Goal: Navigation & Orientation: Find specific page/section

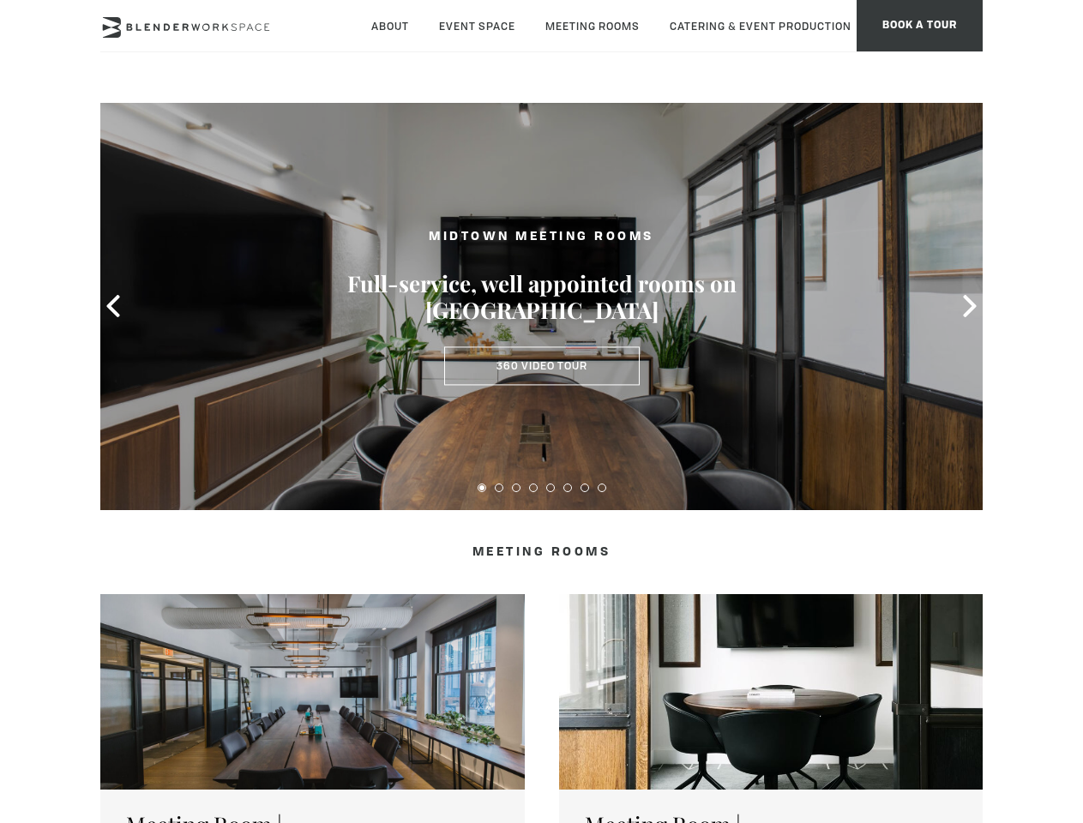
click at [113, 306] on icon at bounding box center [113, 306] width 22 height 22
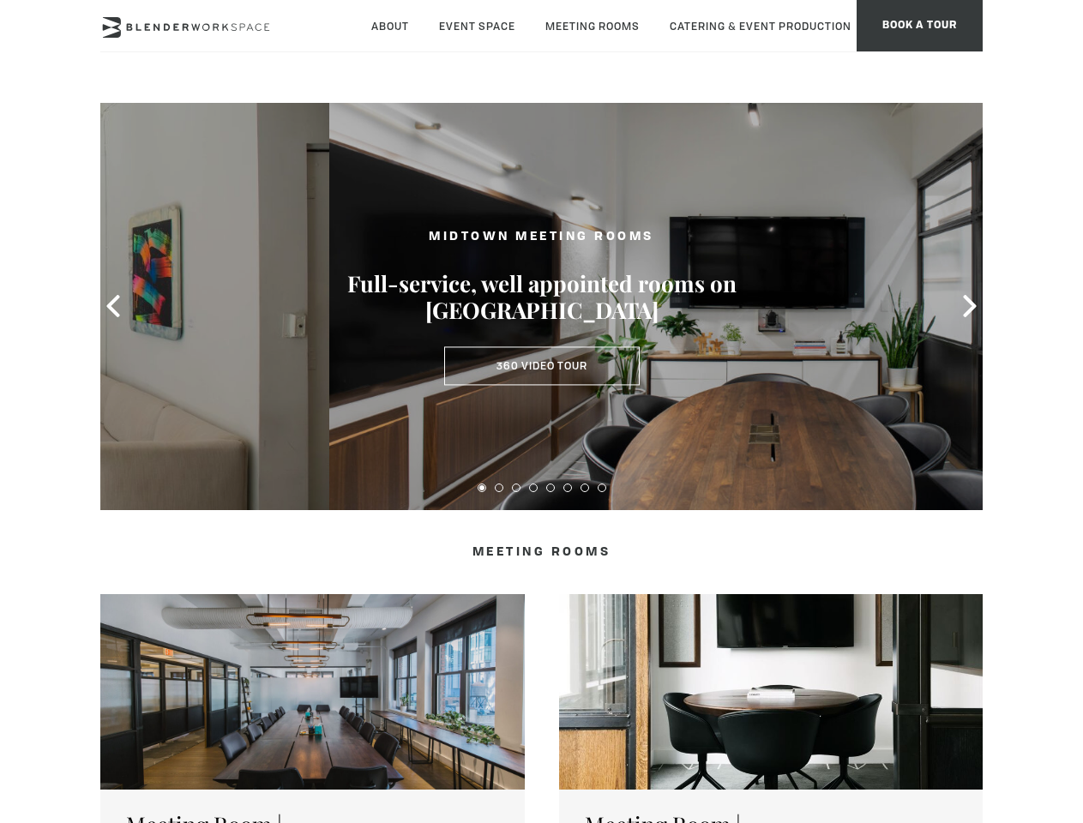
click at [970, 306] on icon at bounding box center [970, 306] width 22 height 22
click at [482, 488] on button at bounding box center [482, 488] width 9 height 9
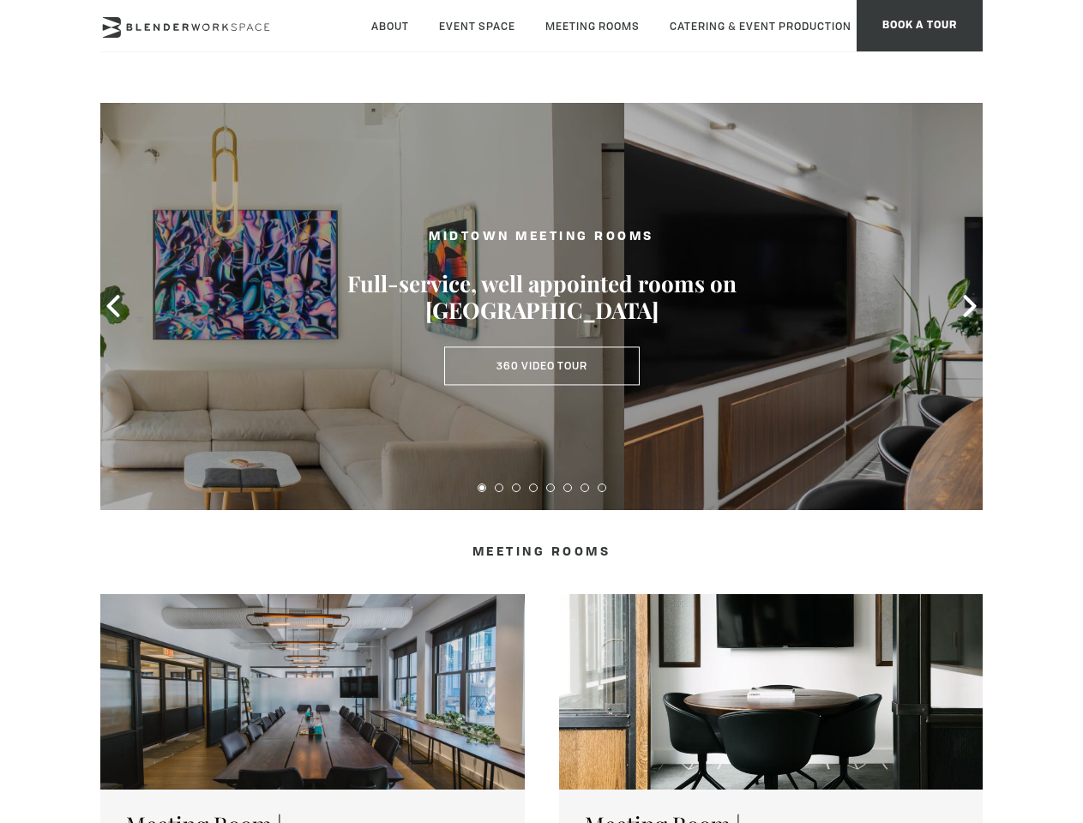
click at [499, 488] on button at bounding box center [499, 488] width 9 height 9
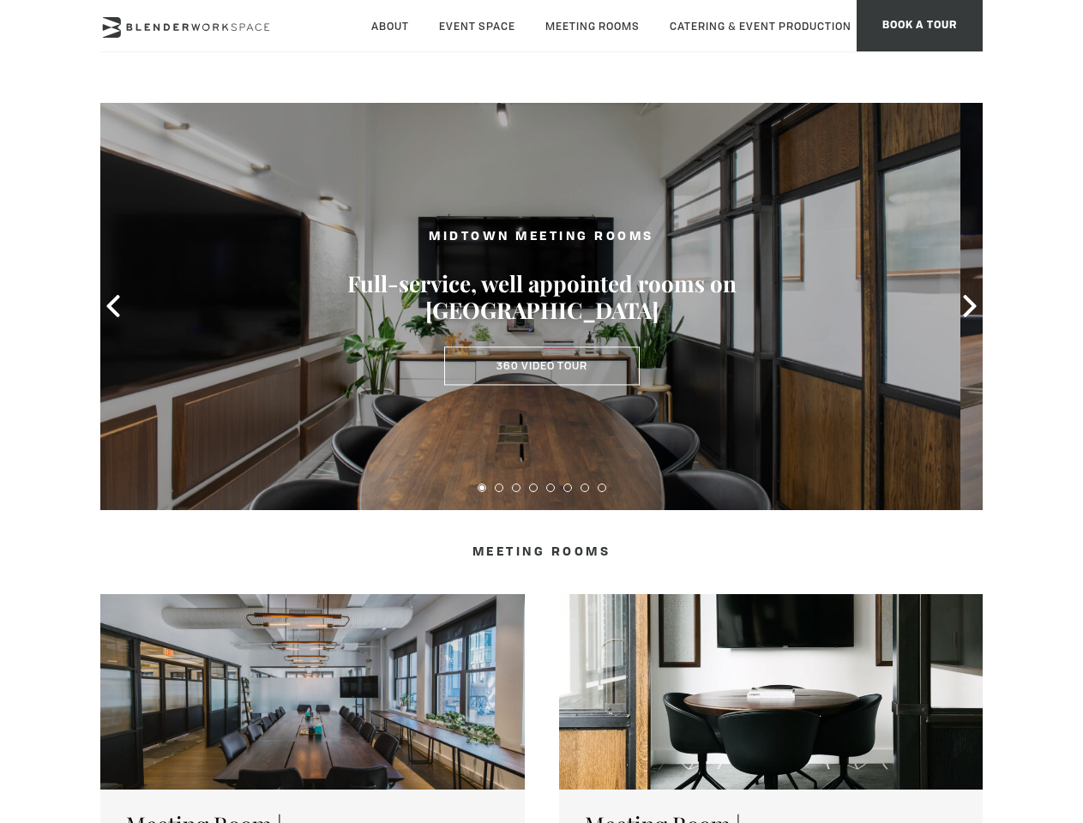
click at [516, 488] on button at bounding box center [516, 488] width 9 height 9
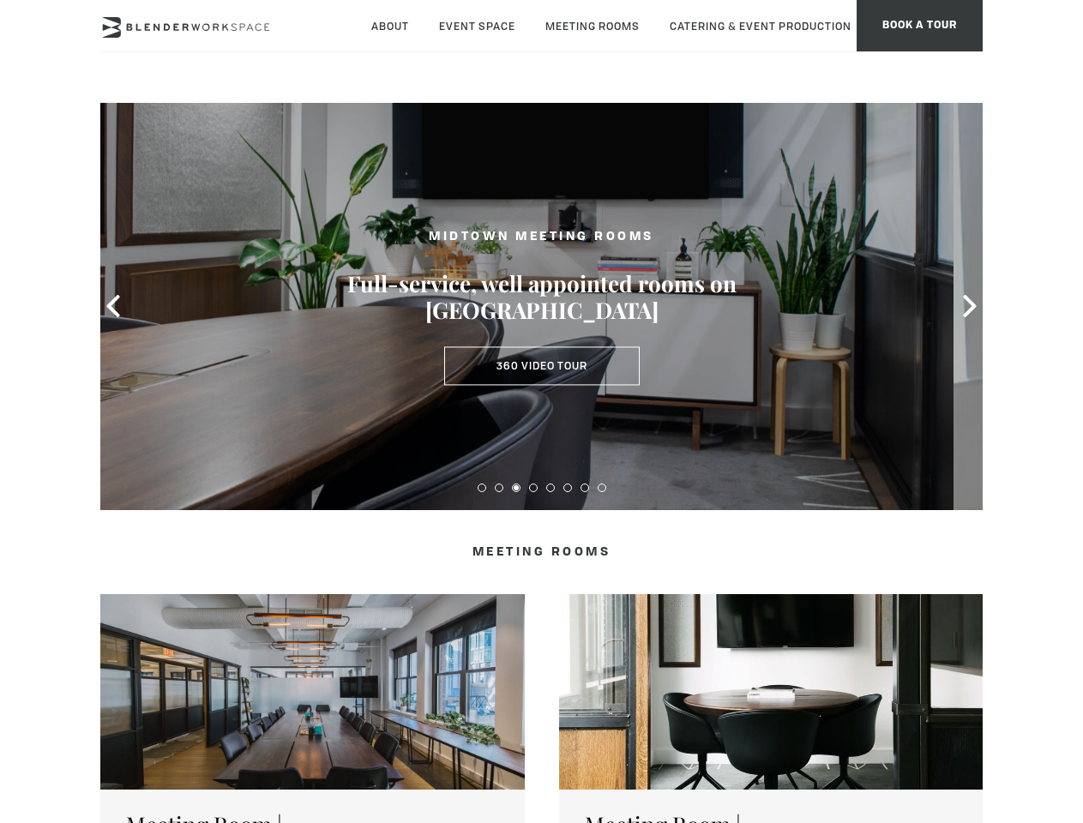
click at [533, 488] on button at bounding box center [533, 488] width 9 height 9
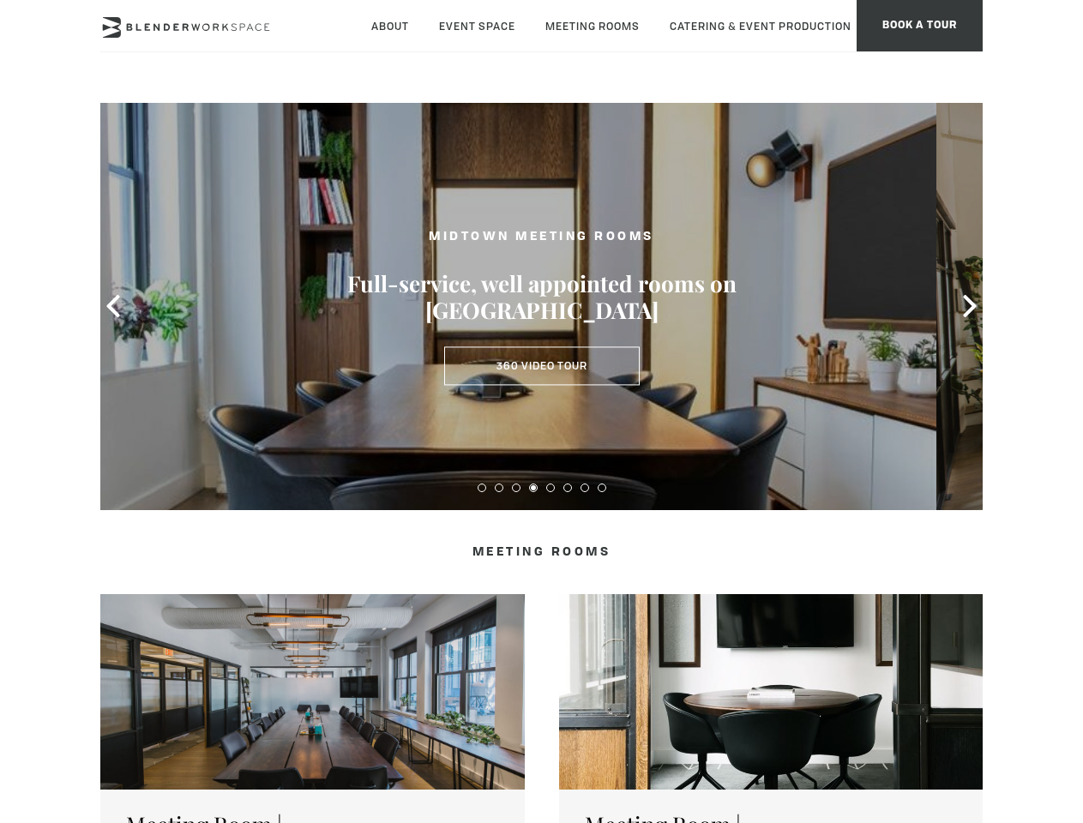
click at [551, 488] on button at bounding box center [550, 488] width 9 height 9
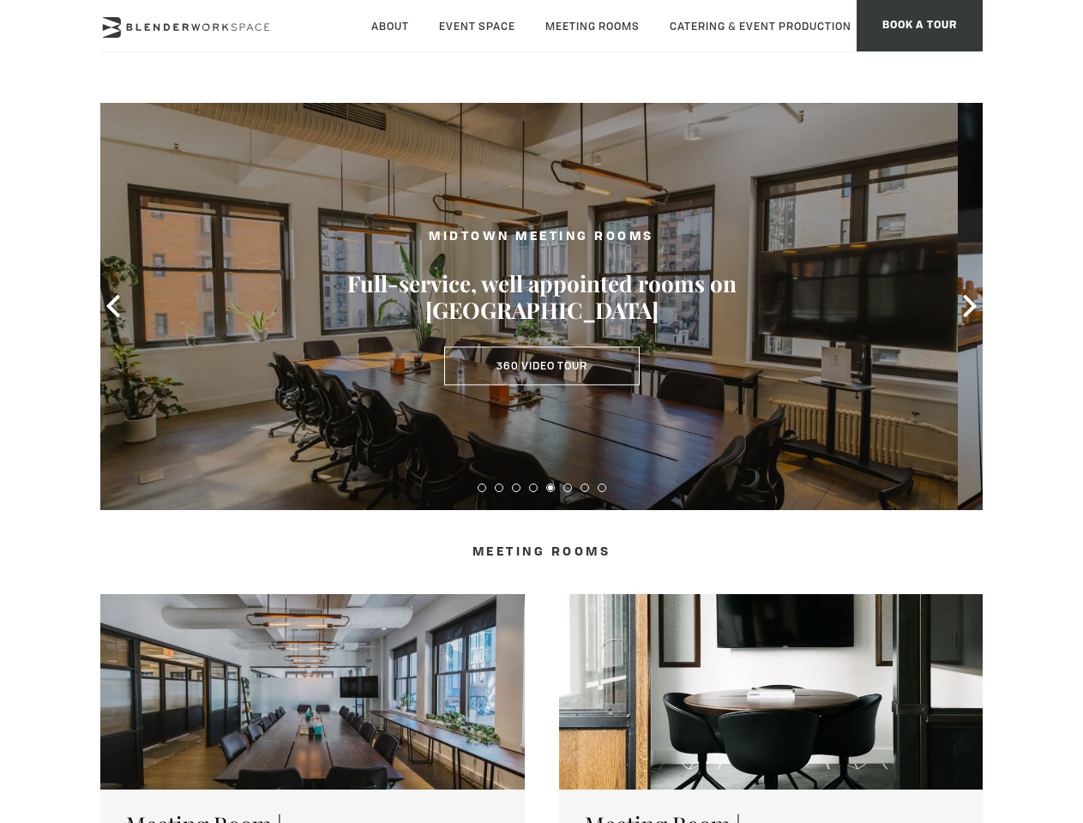
click at [568, 488] on button at bounding box center [567, 488] width 9 height 9
